Goal: Information Seeking & Learning: Learn about a topic

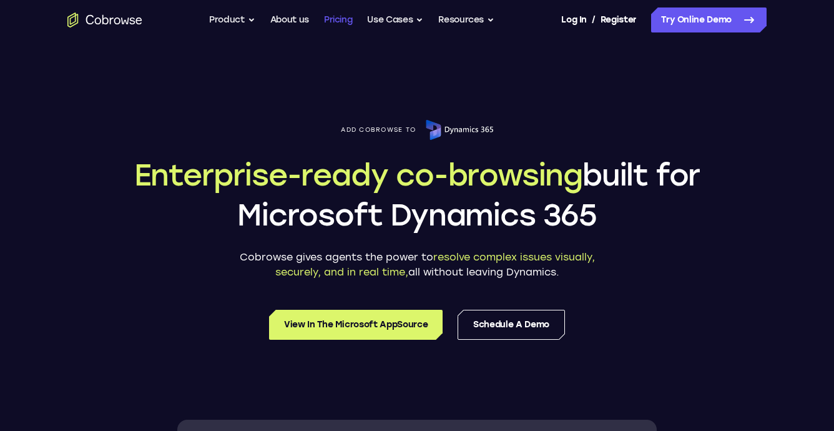
click at [329, 14] on link "Pricing" at bounding box center [338, 19] width 29 height 25
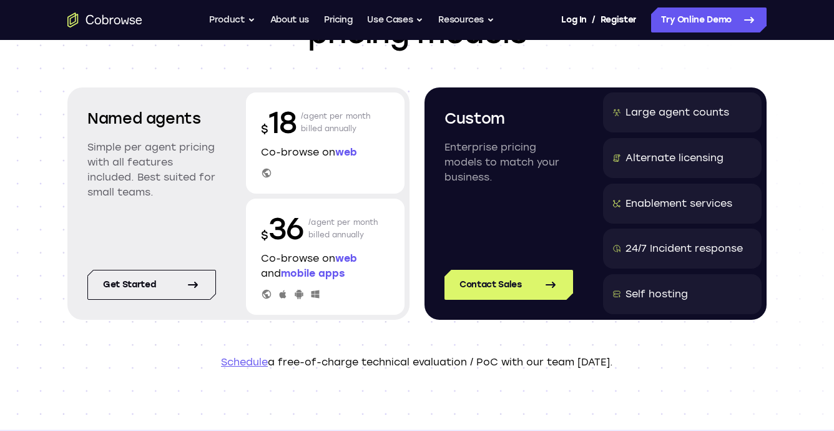
scroll to position [120, 0]
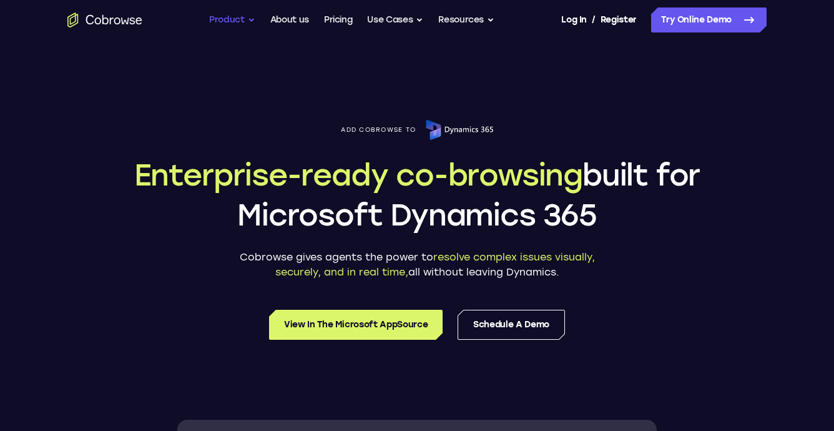
click at [245, 16] on button "Product" at bounding box center [232, 19] width 46 height 25
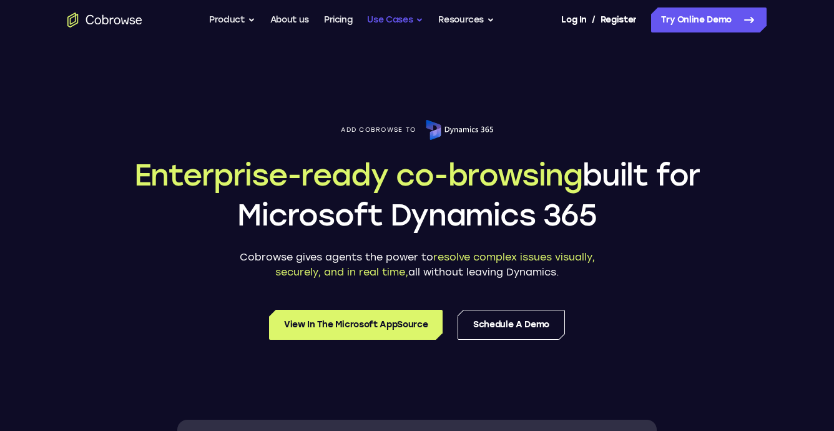
click at [392, 21] on button "Use Cases" at bounding box center [395, 19] width 56 height 25
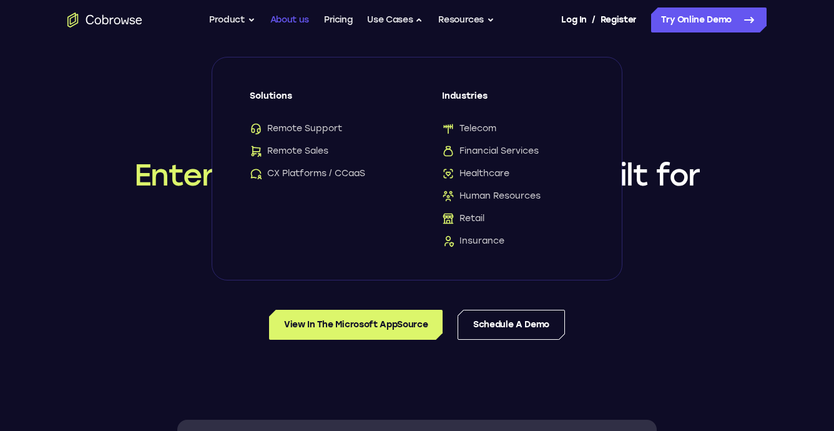
click at [287, 21] on link "About us" at bounding box center [289, 19] width 39 height 25
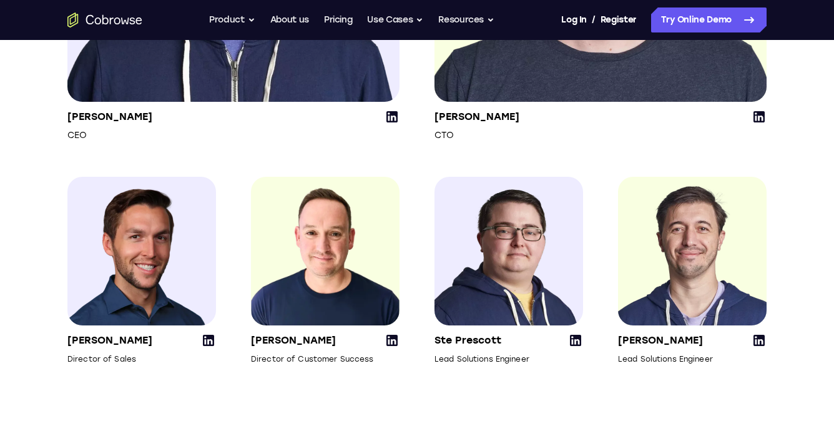
scroll to position [1777, 0]
